Goal: Navigation & Orientation: Find specific page/section

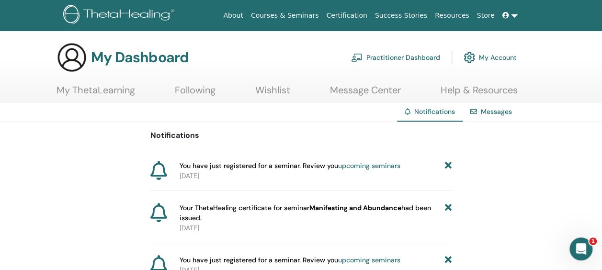
click at [74, 94] on link "My ThetaLearning" at bounding box center [96, 93] width 79 height 19
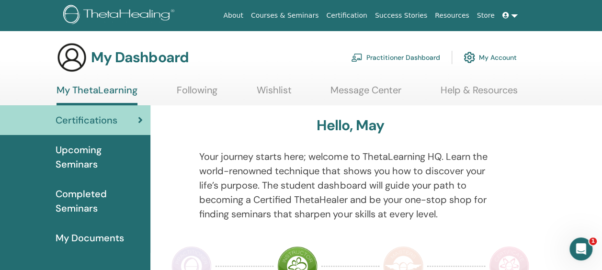
click at [74, 166] on span "Upcoming Seminars" at bounding box center [99, 157] width 87 height 29
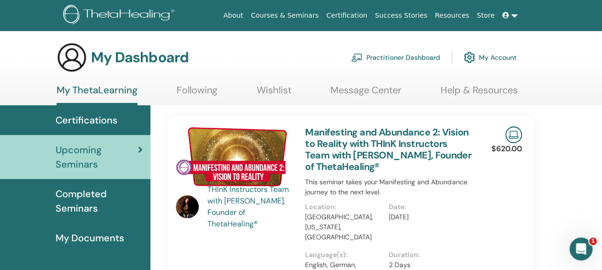
click at [375, 88] on link "Message Center" at bounding box center [366, 93] width 71 height 19
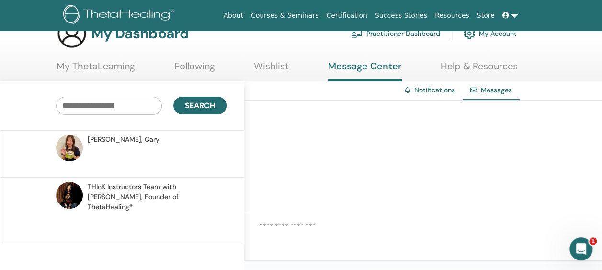
click at [500, 70] on link "Help & Resources" at bounding box center [479, 69] width 77 height 19
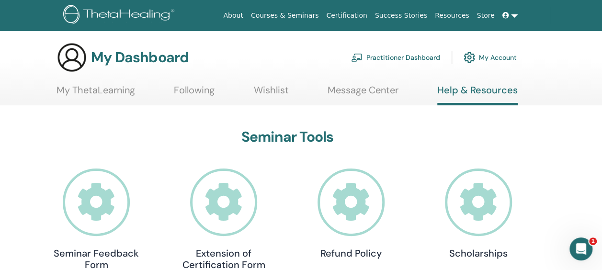
click at [186, 84] on link "Following" at bounding box center [194, 93] width 41 height 19
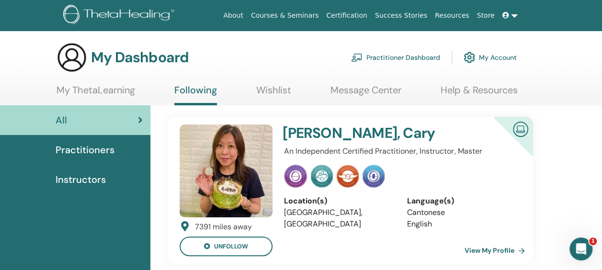
click at [121, 92] on link "My ThetaLearning" at bounding box center [96, 93] width 79 height 19
